Goal: Task Accomplishment & Management: Manage account settings

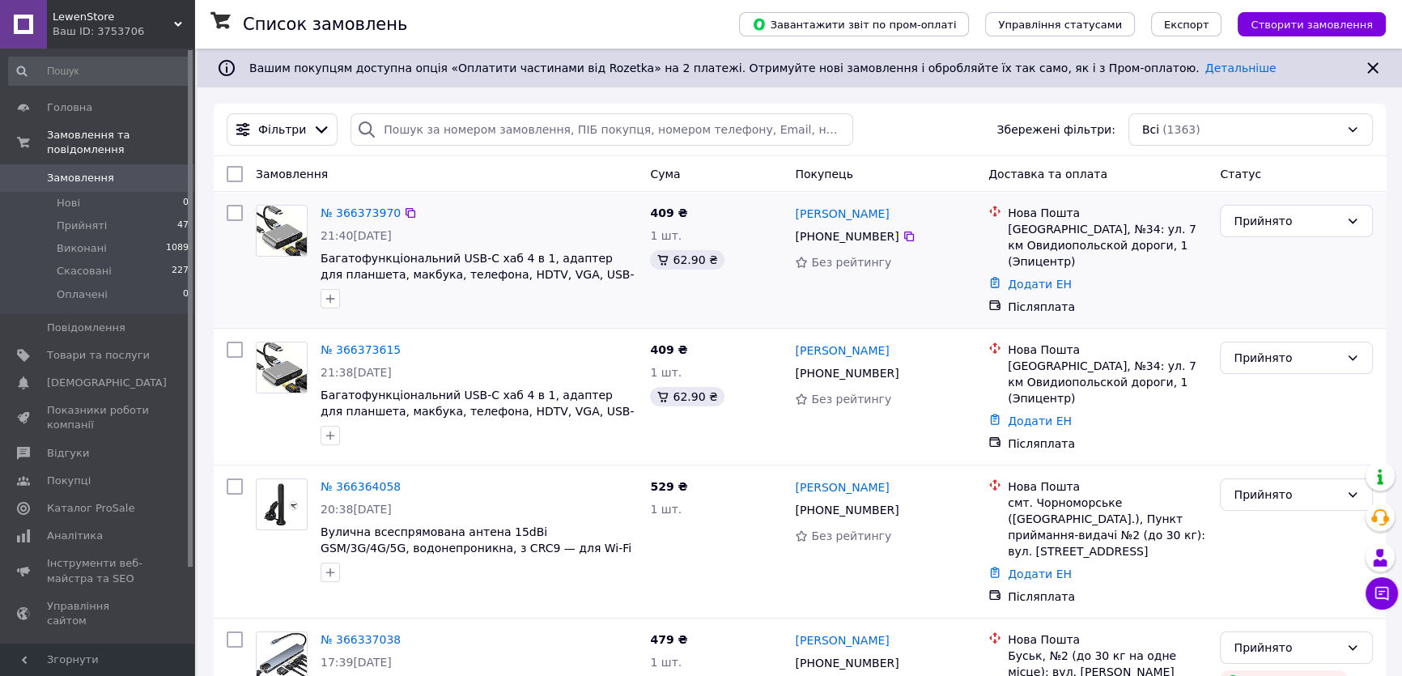
drag, startPoint x: 842, startPoint y: 323, endPoint x: 744, endPoint y: 318, distance: 98.1
click at [744, 318] on div "409 ₴ 1 шт. 62.90 ₴" at bounding box center [715, 259] width 145 height 123
click at [120, 342] on link "Товари та послуги" at bounding box center [99, 356] width 198 height 28
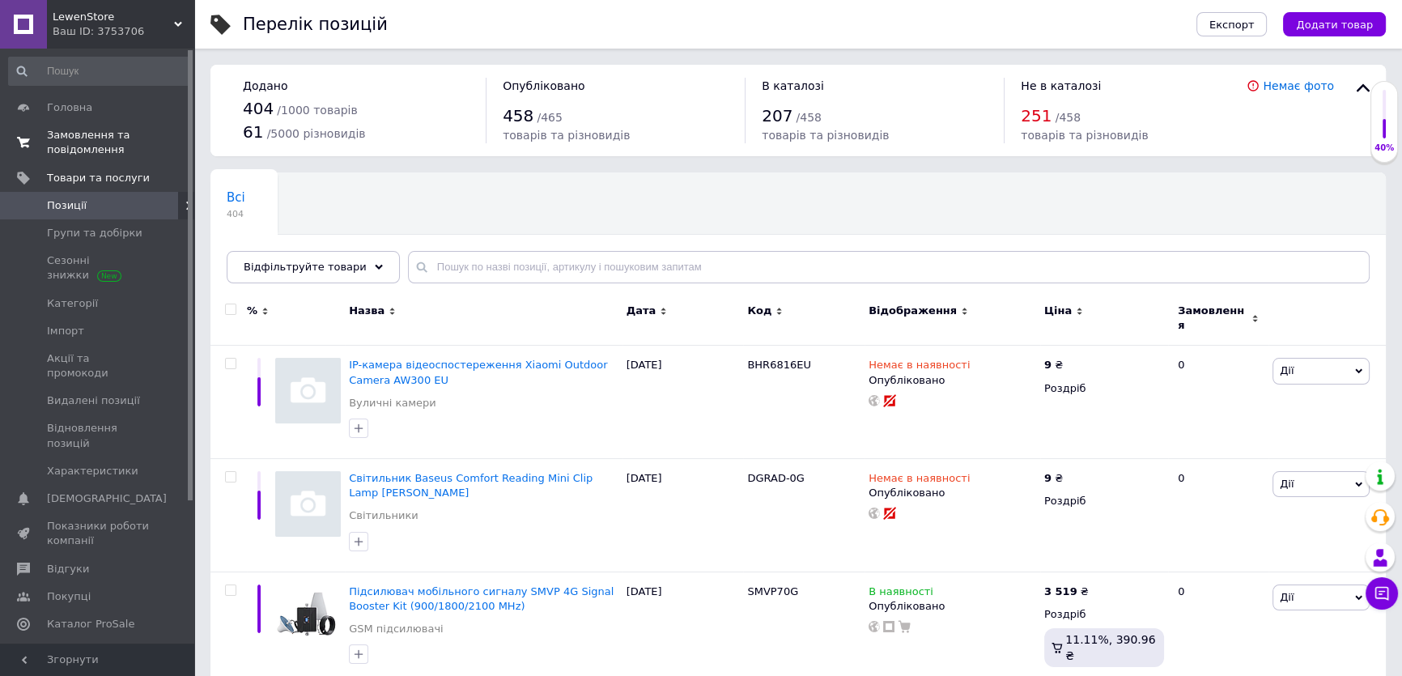
click at [57, 144] on span "Замовлення та повідомлення" at bounding box center [98, 142] width 103 height 29
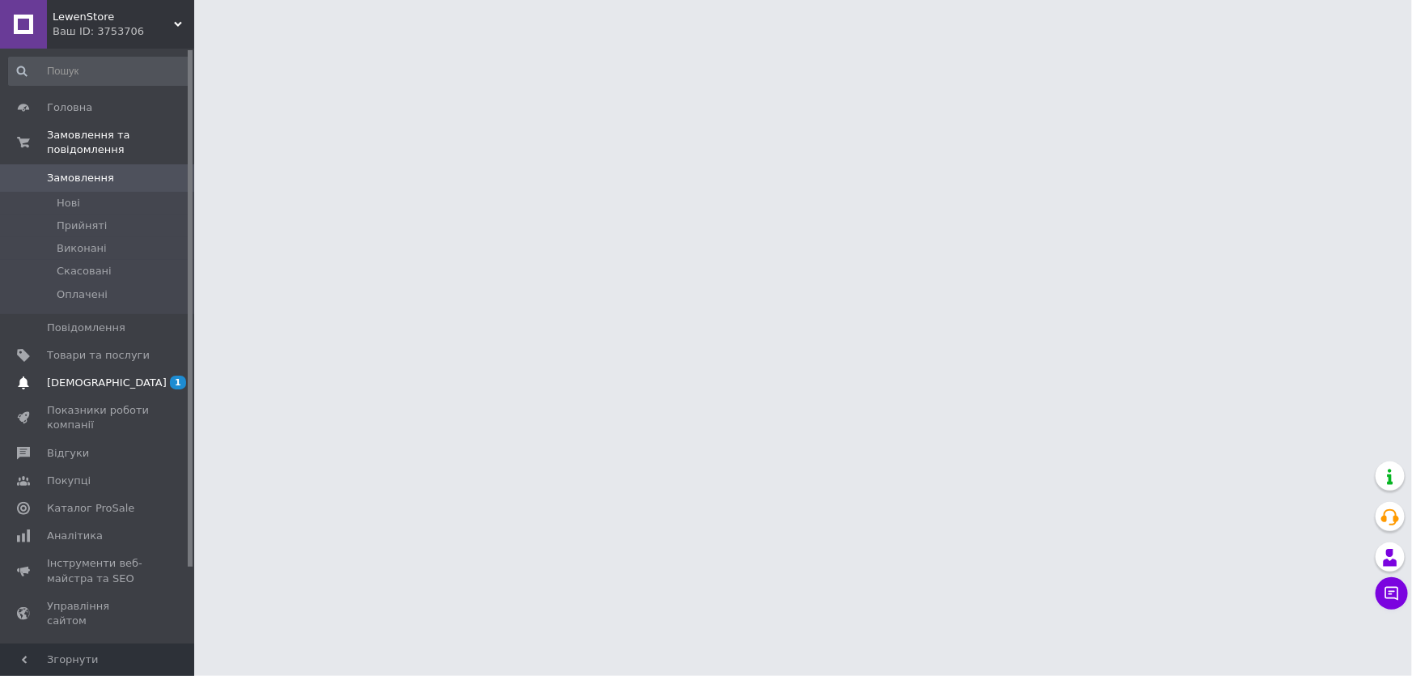
click at [95, 369] on link "[DEMOGRAPHIC_DATA] 1 0" at bounding box center [99, 383] width 198 height 28
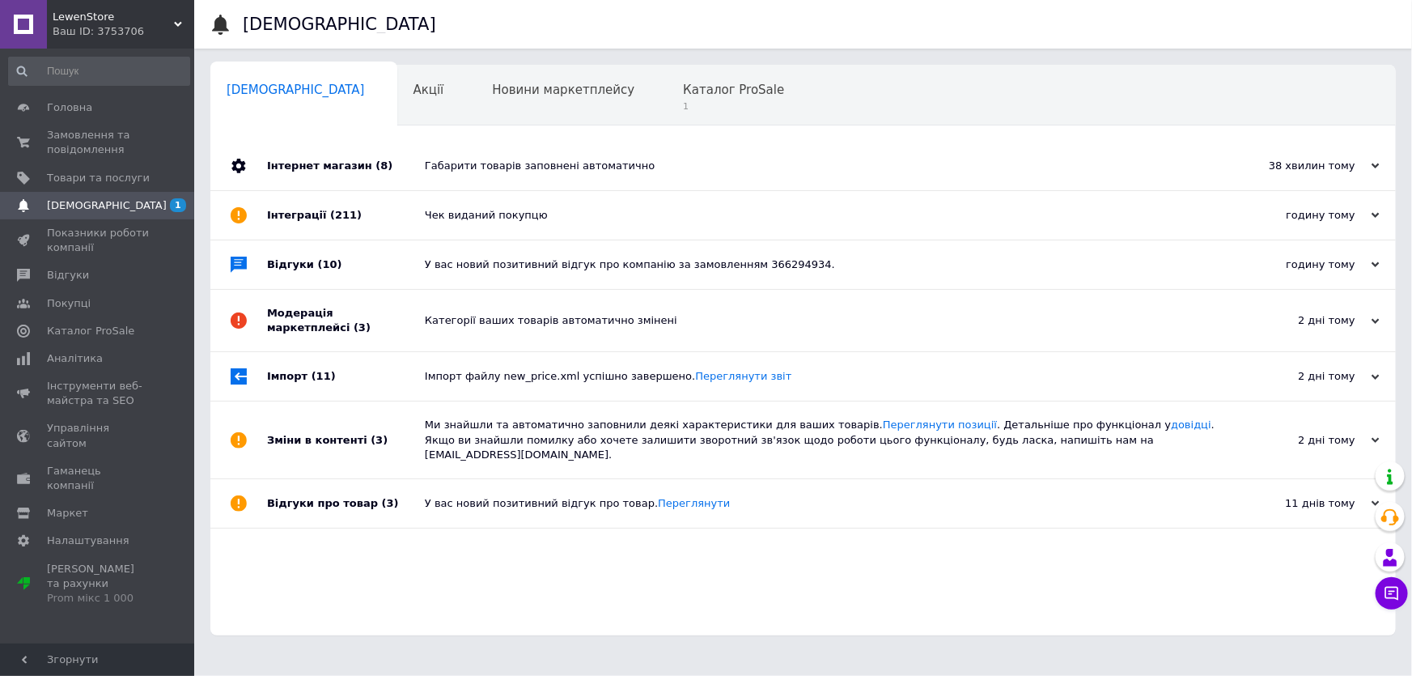
click at [596, 170] on div "Габарити товарів заповнені автоматично" at bounding box center [821, 166] width 793 height 15
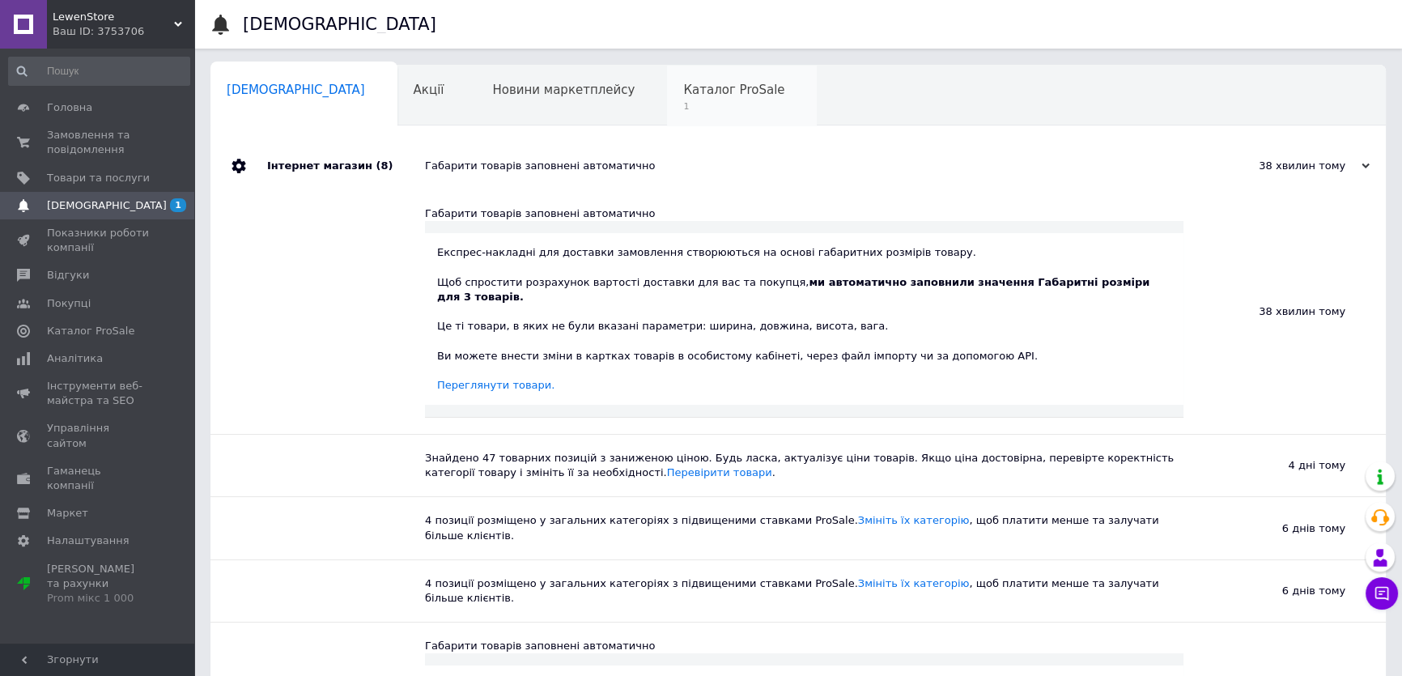
click at [683, 110] on span "1" at bounding box center [733, 106] width 101 height 12
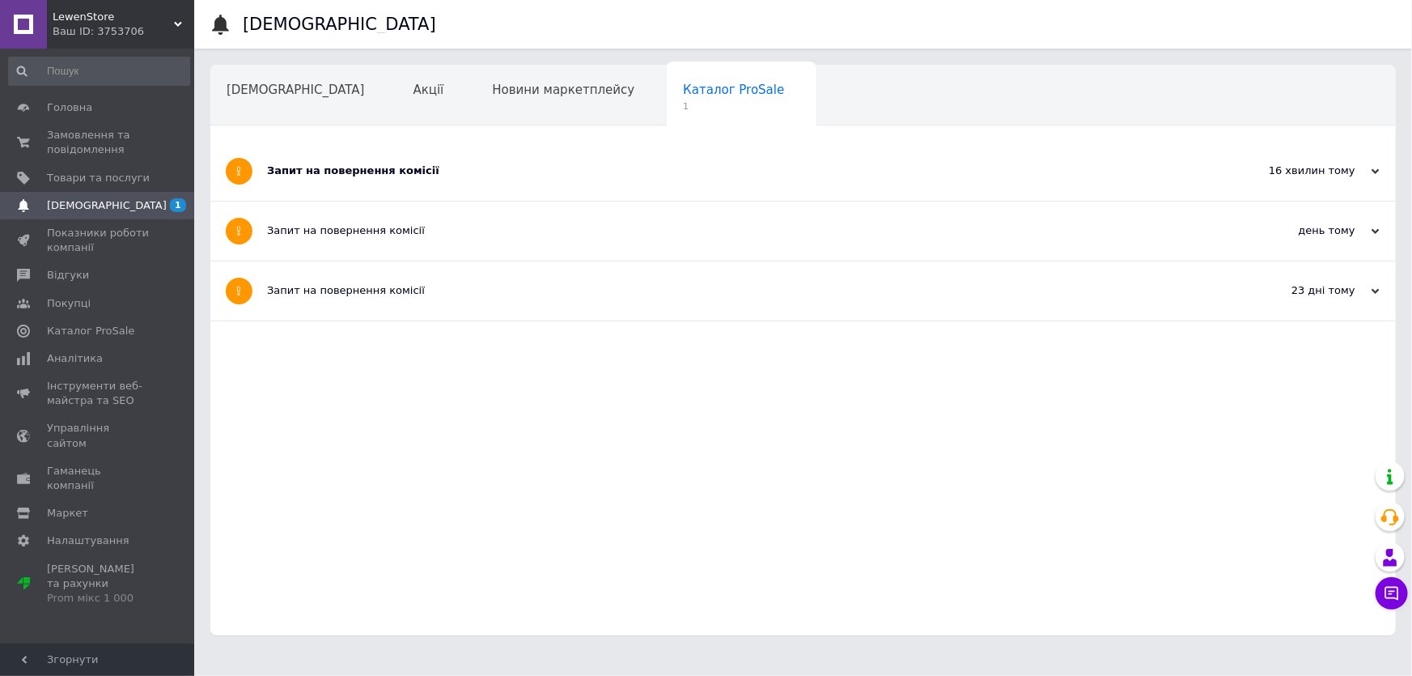
click at [564, 164] on div "Запит на повернення комісії" at bounding box center [742, 171] width 951 height 15
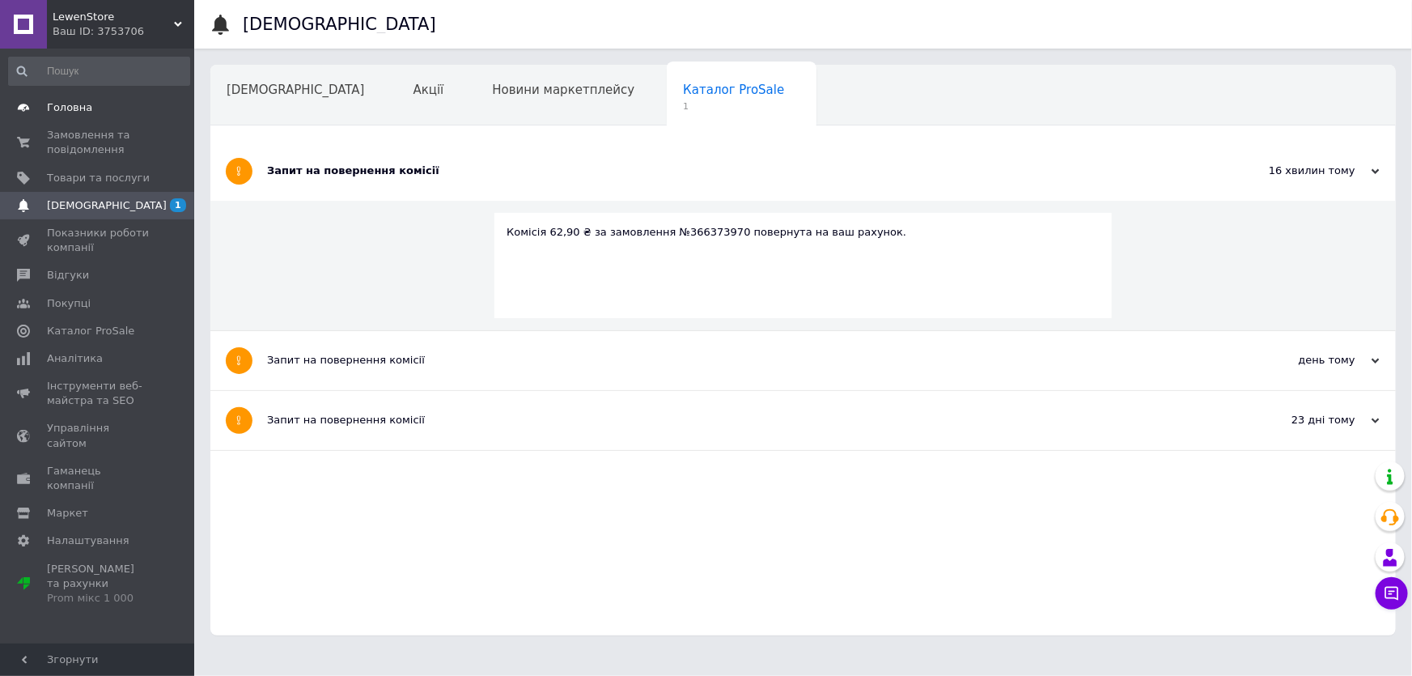
click at [127, 99] on link "Головна" at bounding box center [99, 108] width 198 height 28
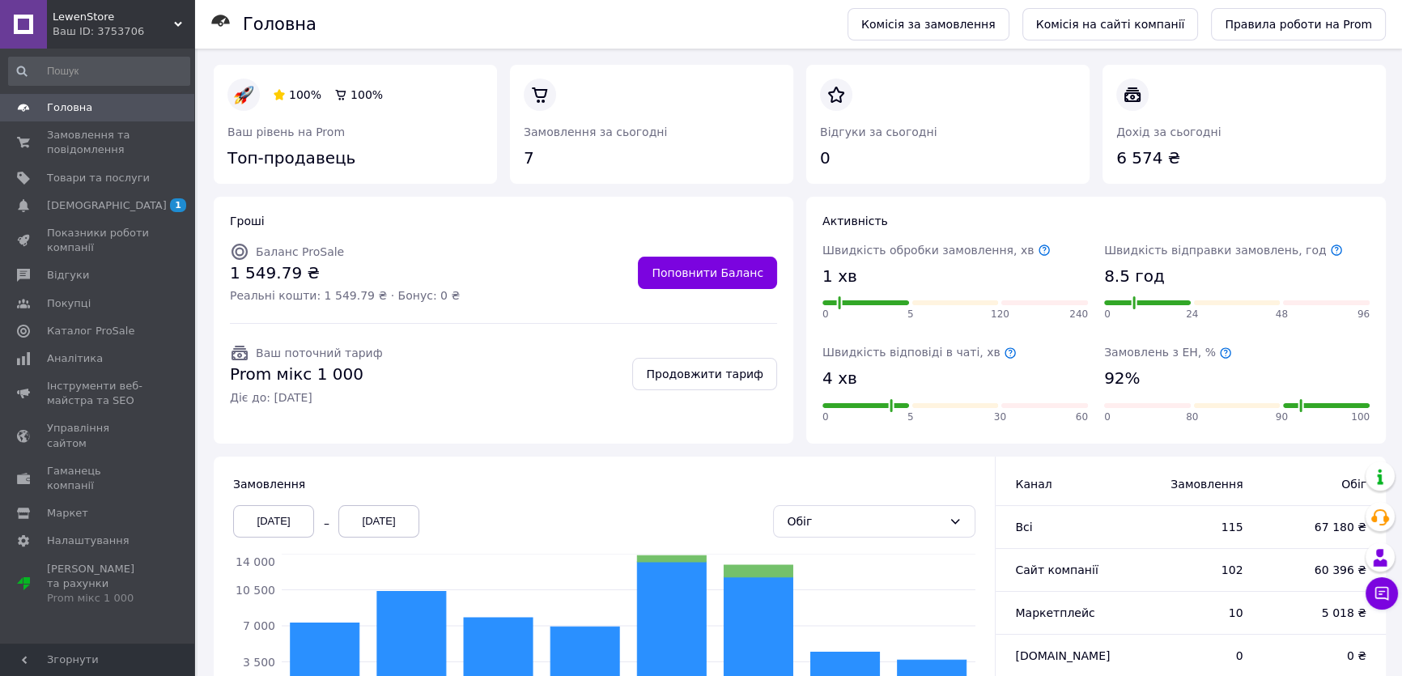
drag, startPoint x: 415, startPoint y: 216, endPoint x: 384, endPoint y: 210, distance: 32.2
click at [384, 210] on div "Гроші Баланс ProSale 1 549.79 ₴ Реальні кошти: 1 549.79 ₴ · Бонус: 0 ₴ Поповнит…" at bounding box center [504, 320] width 580 height 247
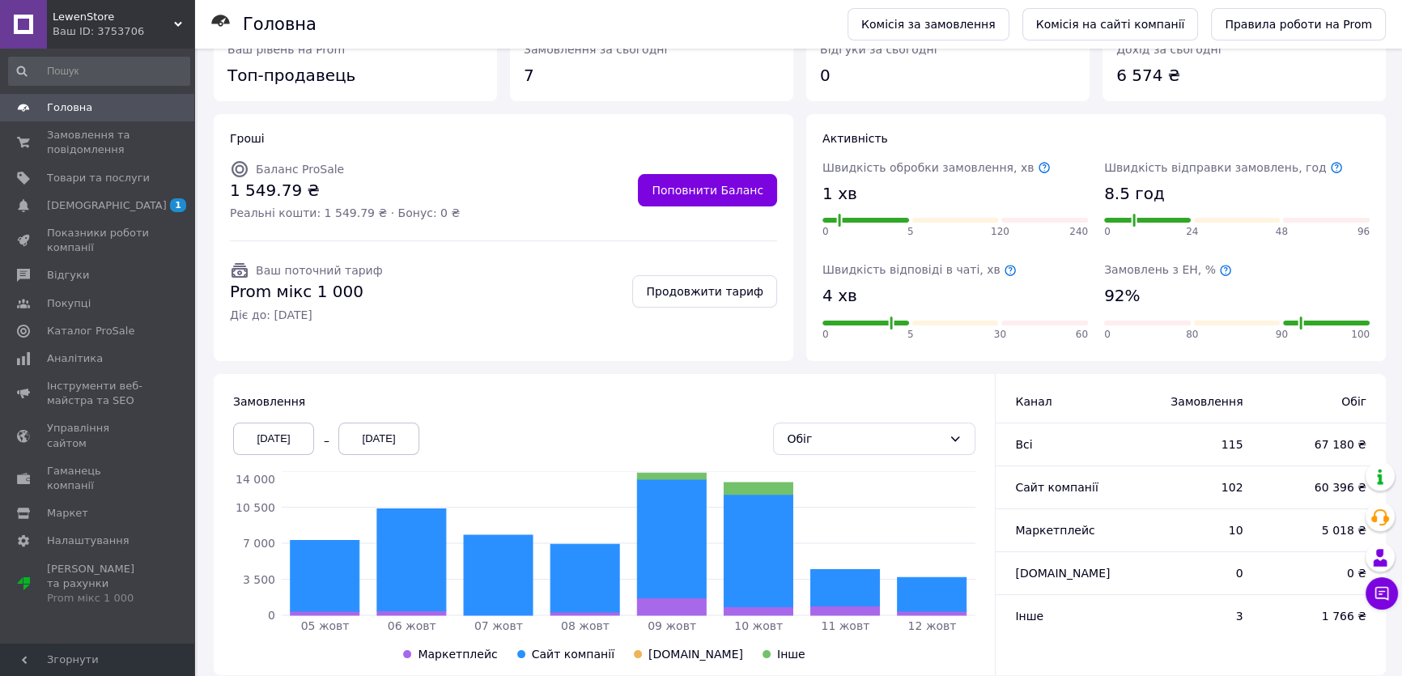
scroll to position [73, 0]
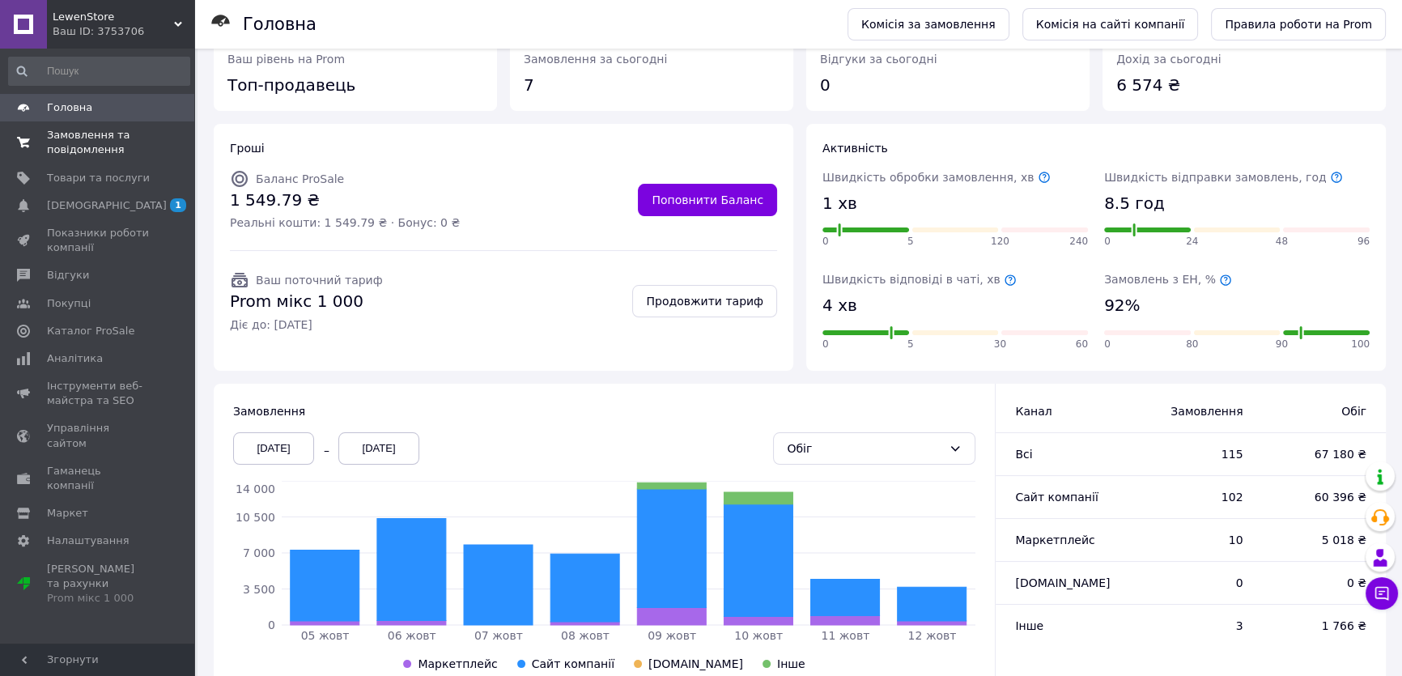
click at [110, 147] on span "Замовлення та повідомлення" at bounding box center [98, 142] width 103 height 29
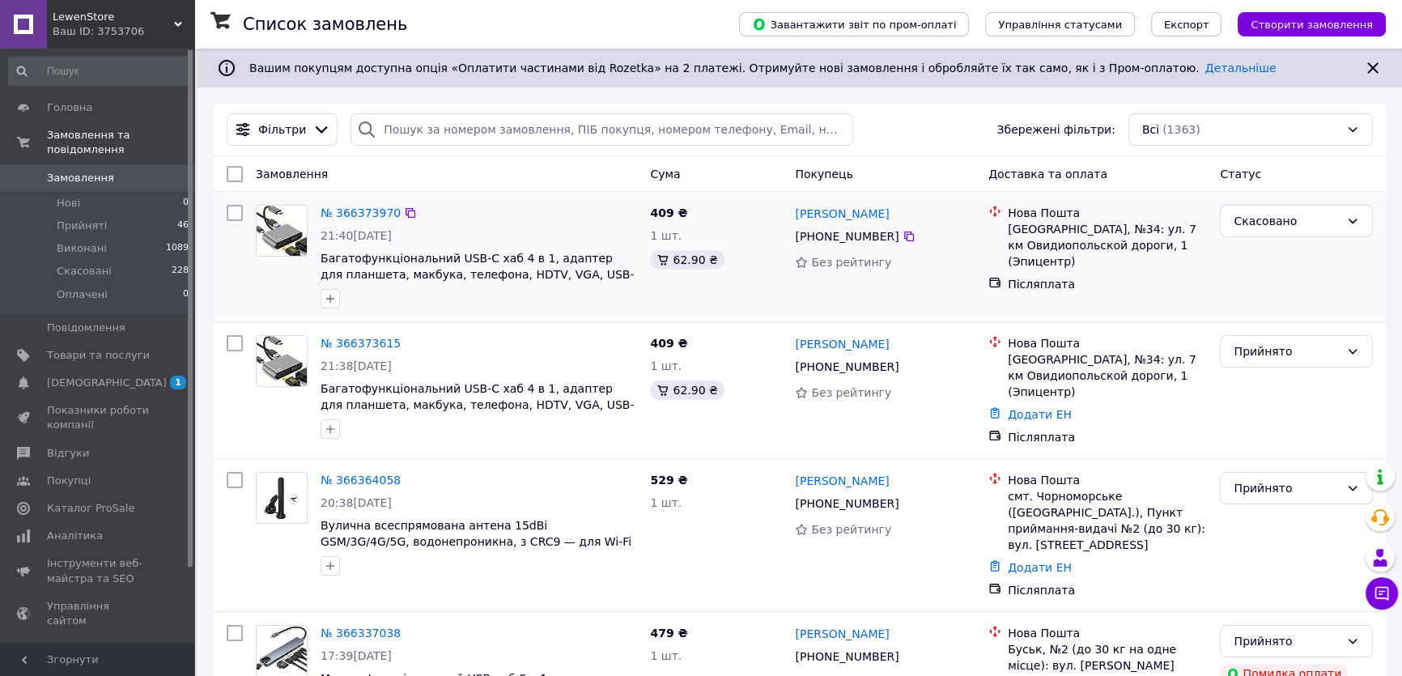
drag, startPoint x: 739, startPoint y: 324, endPoint x: 729, endPoint y: 321, distance: 10.2
drag, startPoint x: 729, startPoint y: 321, endPoint x: 704, endPoint y: 317, distance: 25.3
click at [704, 317] on div "№ 366373970 21:40[DATE] Багатофункціональний USB-C хаб 4 в 1, адаптер для планш…" at bounding box center [800, 257] width 1172 height 130
